Goal: Find specific page/section: Find specific page/section

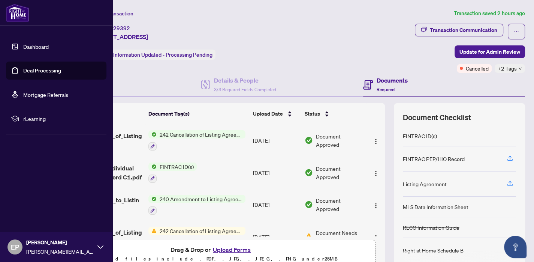
click at [39, 47] on link "Dashboard" at bounding box center [35, 46] width 25 height 7
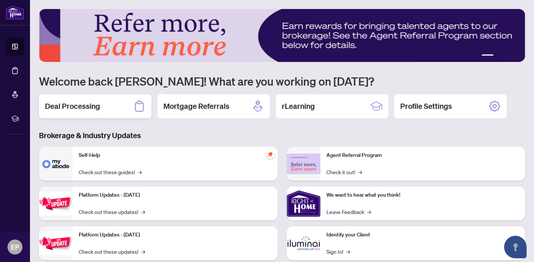
click at [95, 107] on h2 "Deal Processing" at bounding box center [72, 106] width 55 height 10
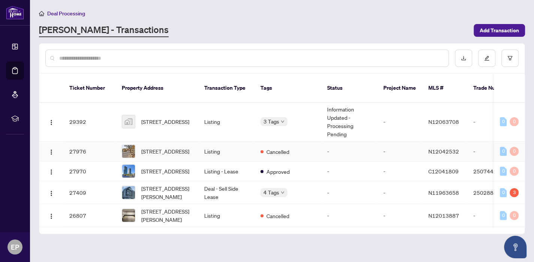
scroll to position [472, 0]
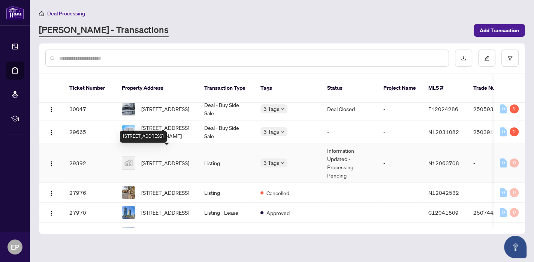
click at [172, 159] on span "[STREET_ADDRESS]" at bounding box center [165, 163] width 48 height 8
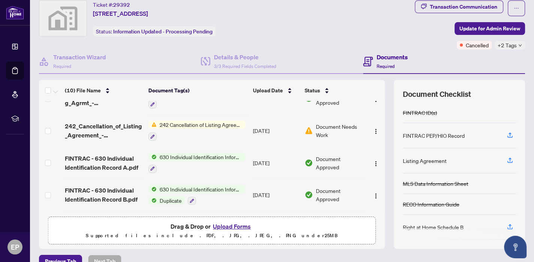
scroll to position [41, 0]
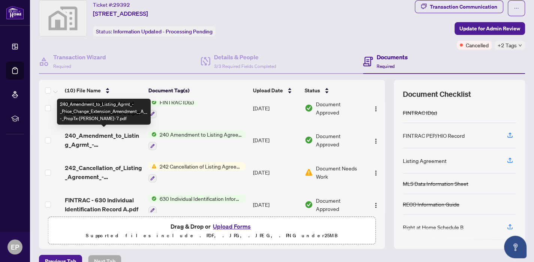
click at [118, 136] on span "240_Amendment_to_Listing_Agrmt_-_Price_Change_Extension_Amendment__A__-_PropTx-…" at bounding box center [104, 140] width 78 height 18
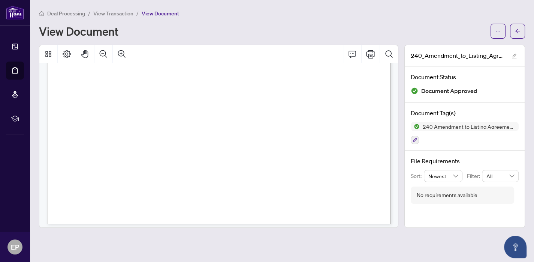
scroll to position [49, 0]
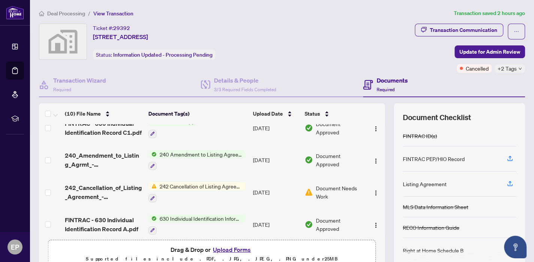
scroll to position [41, 0]
